Goal: Transaction & Acquisition: Purchase product/service

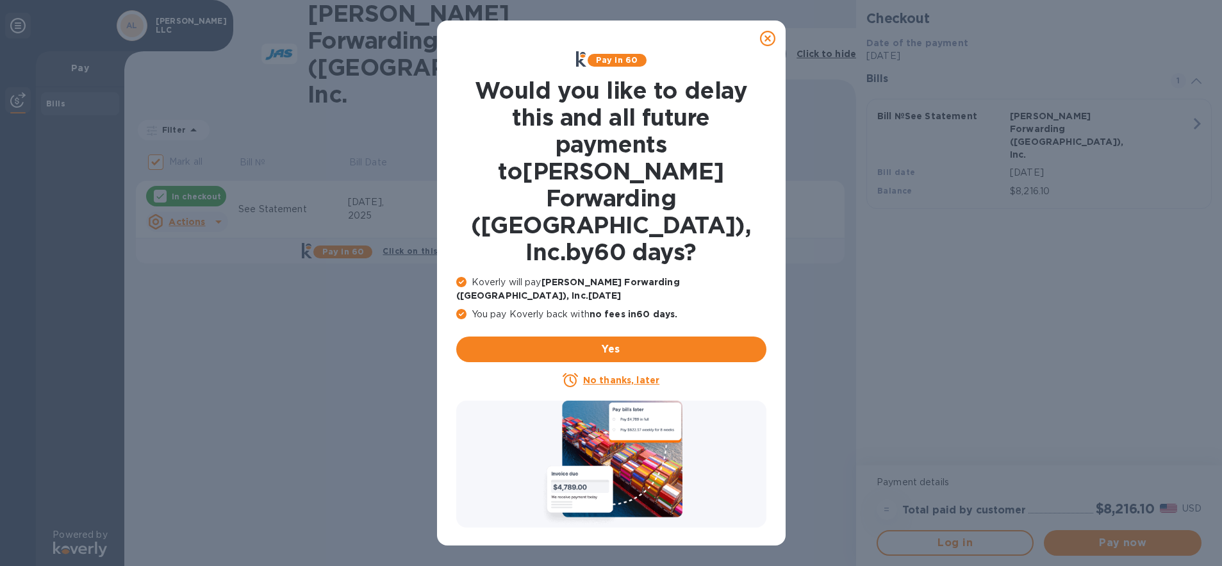
click at [768, 38] on icon at bounding box center [767, 38] width 15 height 15
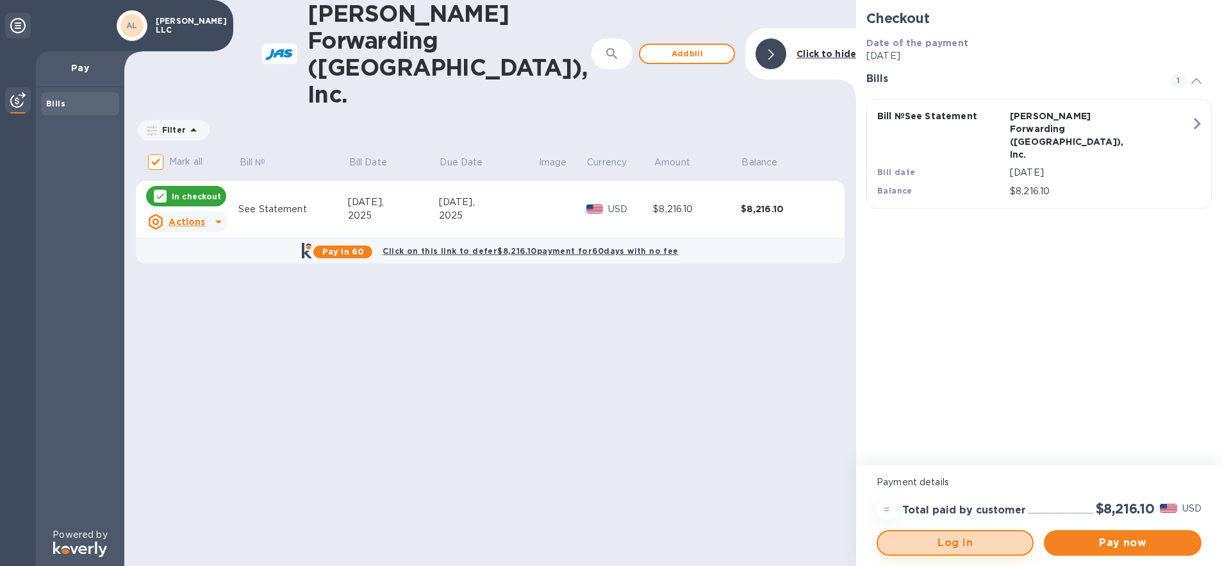
click at [965, 545] on span "Log in" at bounding box center [955, 542] width 134 height 15
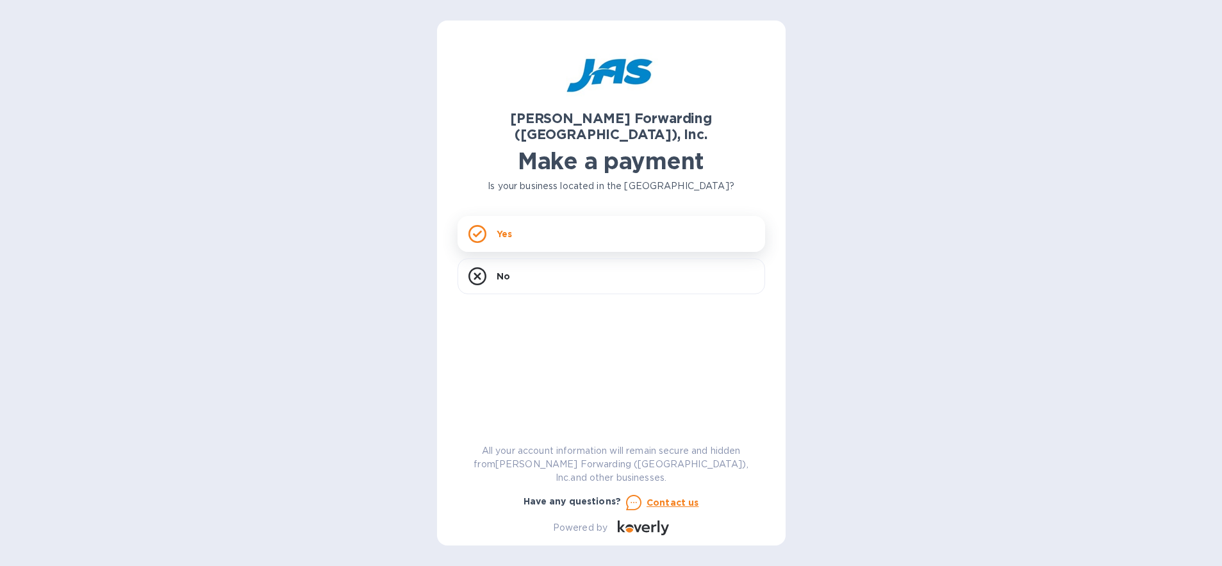
click at [499, 216] on div "Yes" at bounding box center [612, 234] width 308 height 36
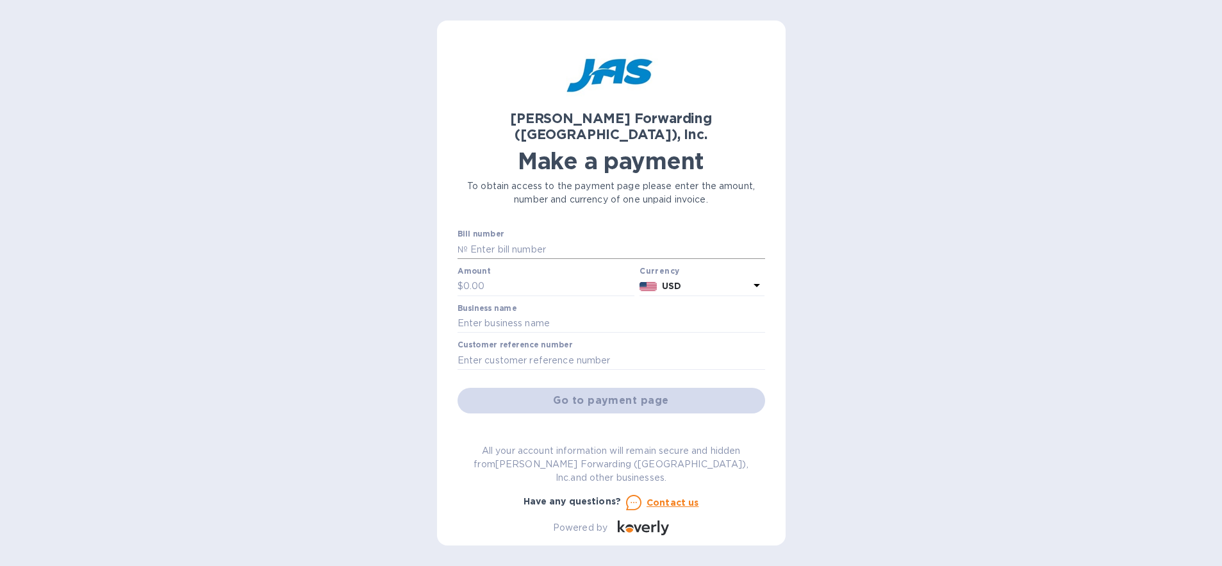
click at [499, 240] on input "text" at bounding box center [616, 249] width 297 height 19
type input "See Statement"
type input "8,216.10"
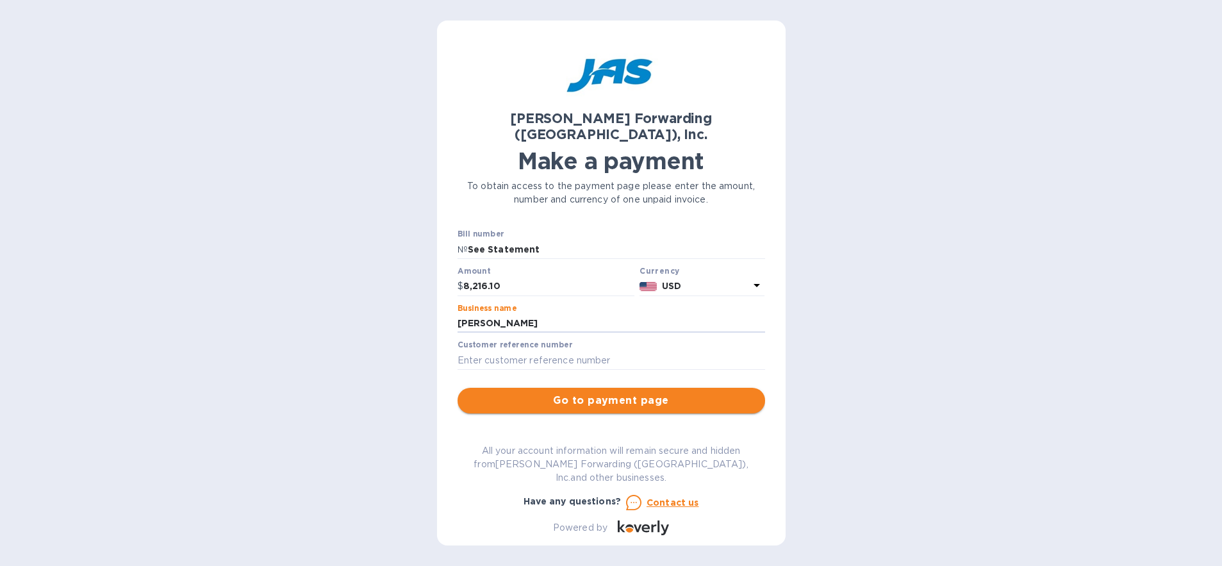
type input "Alwood"
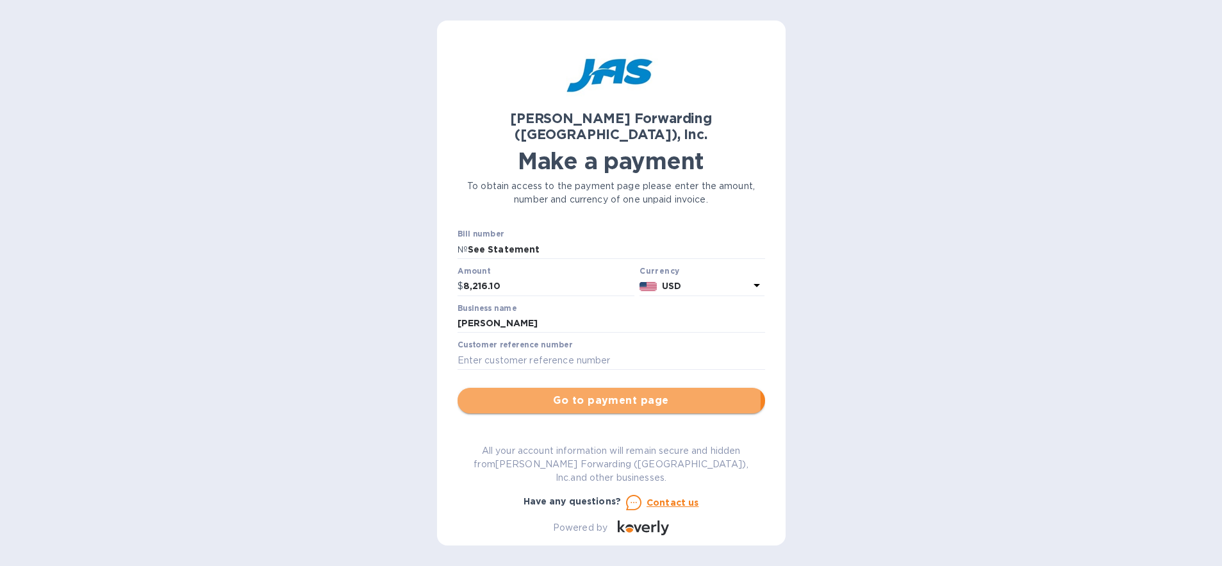
click at [592, 393] on span "Go to payment page" at bounding box center [611, 400] width 287 height 15
